Goal: Navigation & Orientation: Find specific page/section

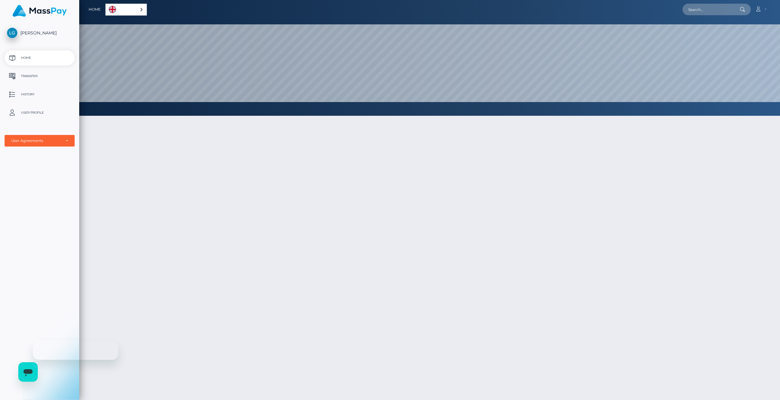
scroll to position [116, 701]
click at [44, 73] on p "Transfer" at bounding box center [39, 76] width 65 height 9
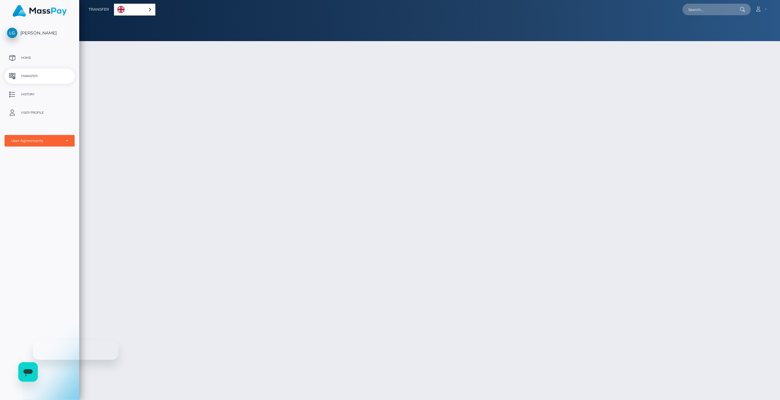
click at [27, 96] on p "History" at bounding box center [39, 94] width 65 height 9
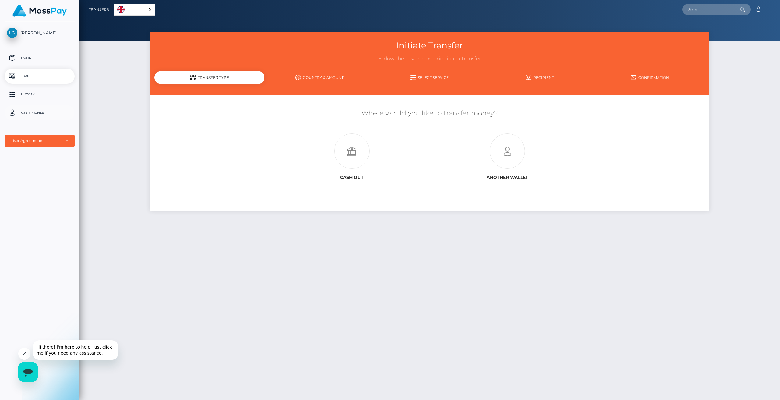
click at [32, 110] on p "User Profile" at bounding box center [39, 112] width 65 height 9
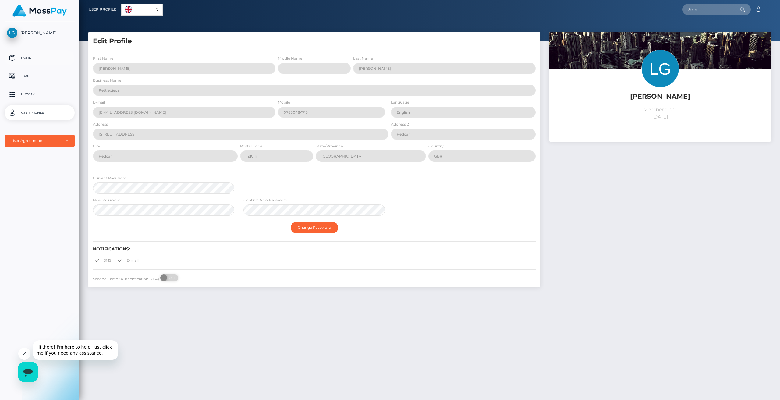
click at [37, 59] on p "Home" at bounding box center [39, 57] width 65 height 9
